Goal: Information Seeking & Learning: Understand process/instructions

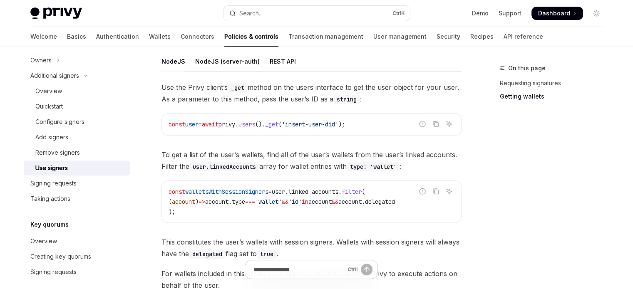
scroll to position [333, 0]
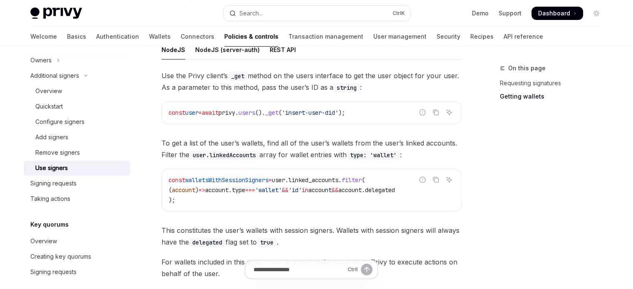
click at [311, 102] on div "const user = await privy . users (). _get ( 'insert-user-did' );" at bounding box center [311, 113] width 299 height 22
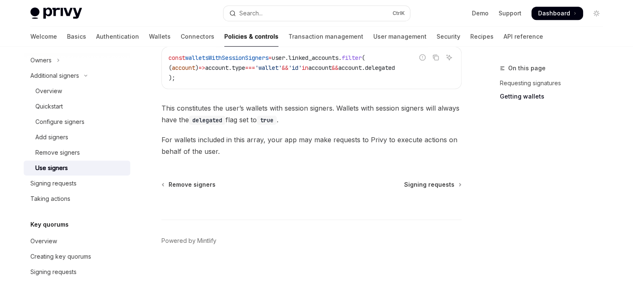
scroll to position [460, 0]
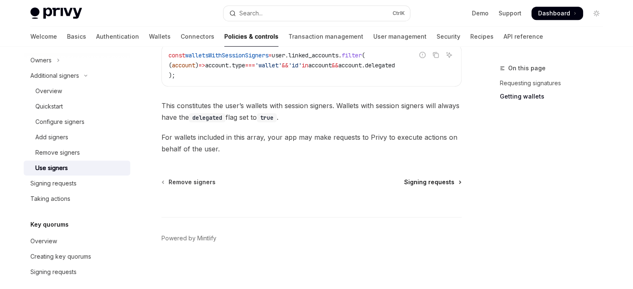
click at [415, 181] on span "Signing requests" at bounding box center [429, 182] width 50 height 8
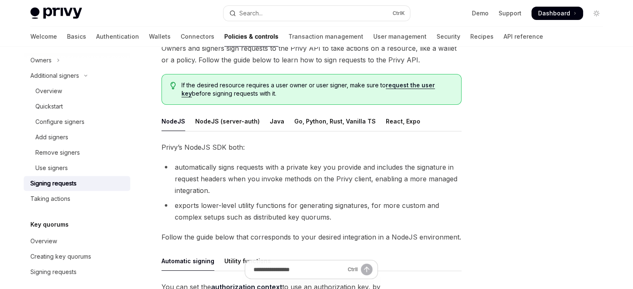
type textarea "*"
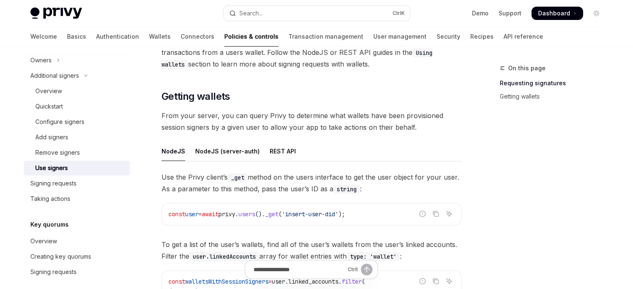
scroll to position [241, 0]
